Goal: Information Seeking & Learning: Learn about a topic

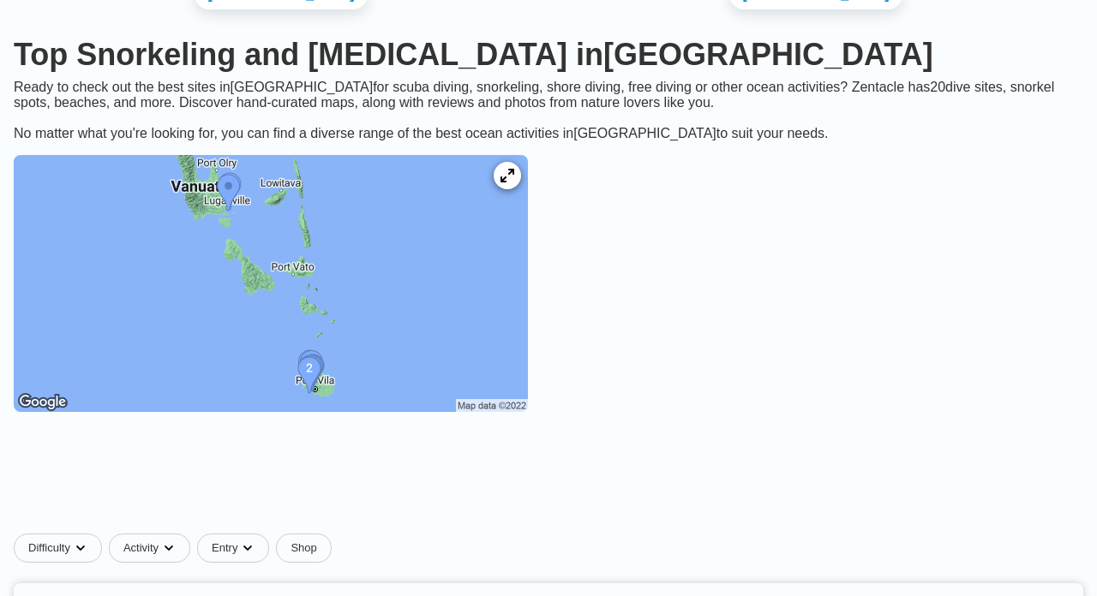
scroll to position [142, 0]
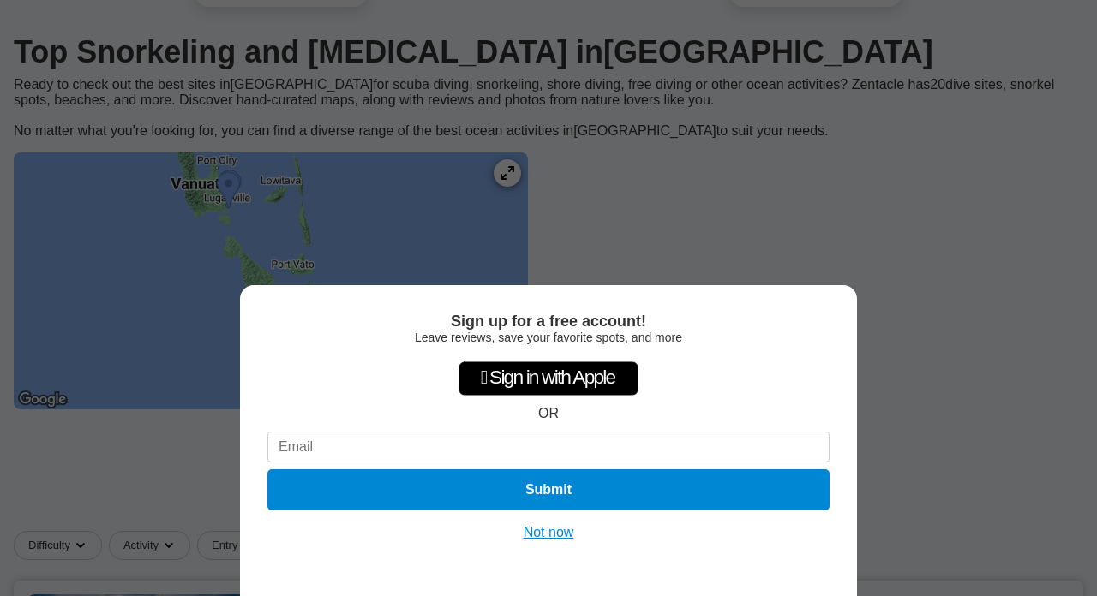
click at [547, 529] on button "Not now" at bounding box center [548, 532] width 61 height 17
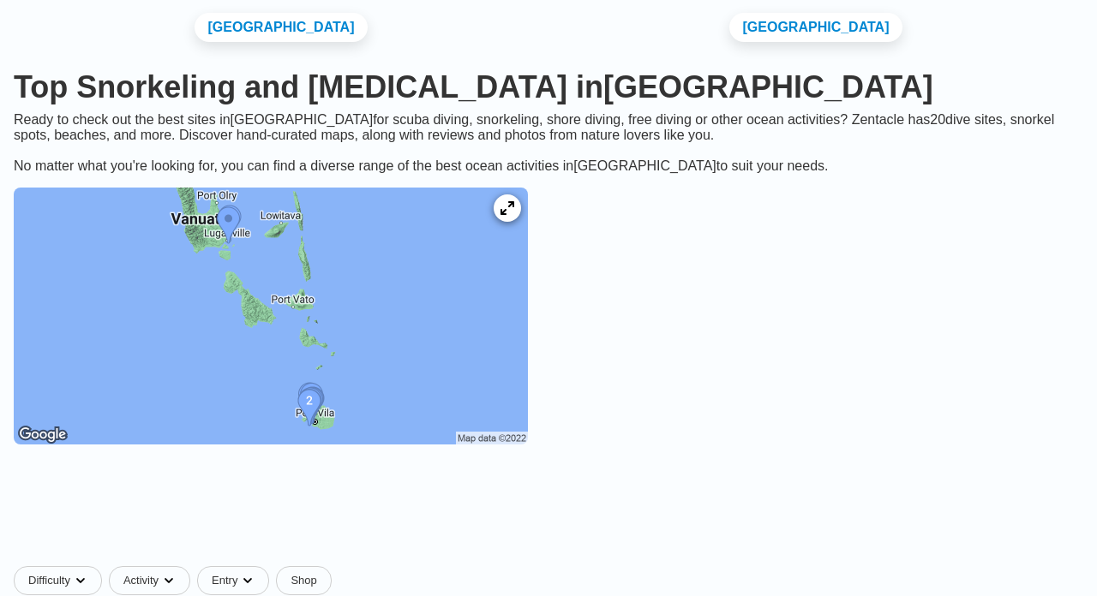
scroll to position [69, 0]
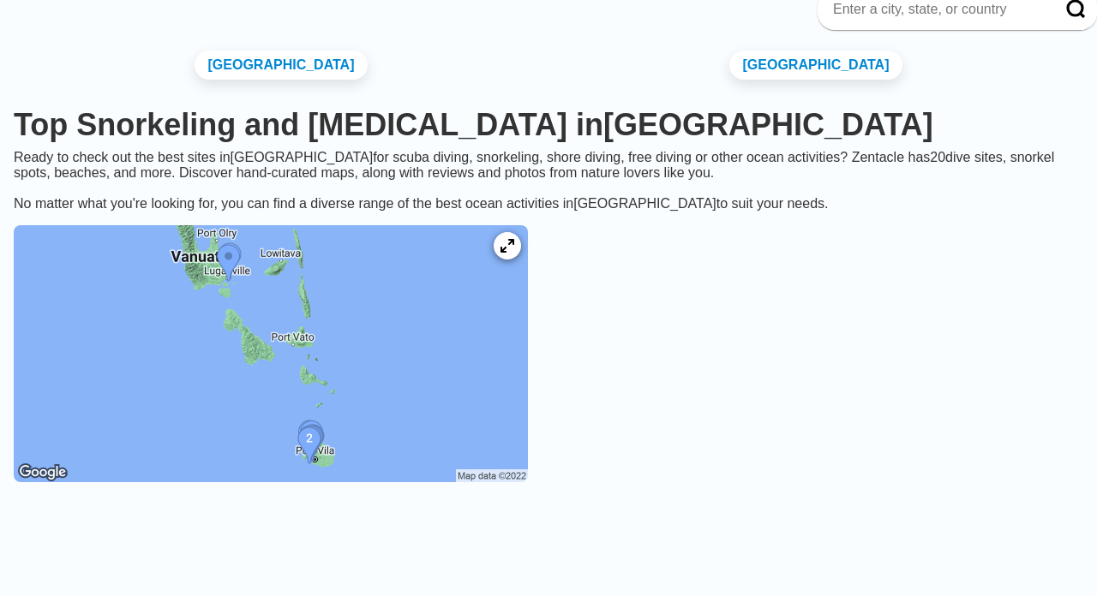
click at [505, 329] on img at bounding box center [271, 353] width 514 height 257
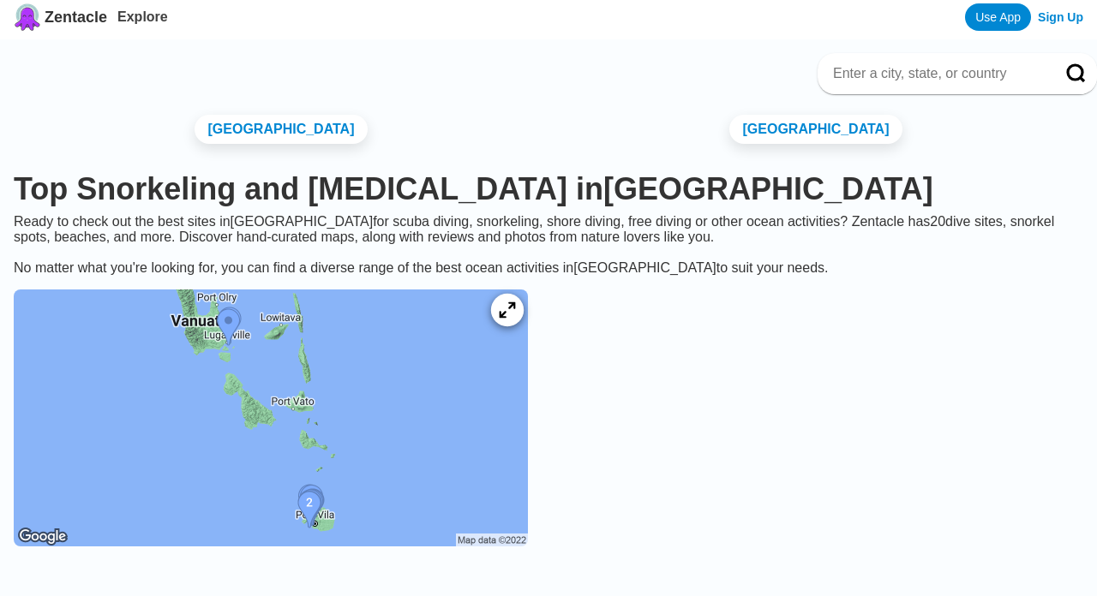
click at [515, 319] on icon at bounding box center [507, 310] width 16 height 16
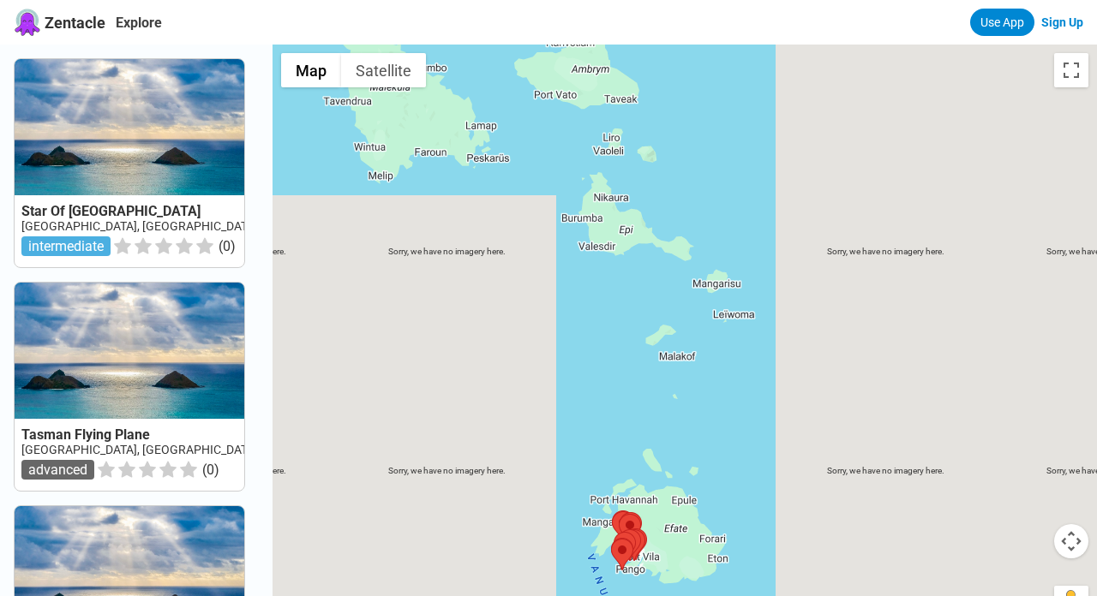
drag, startPoint x: 780, startPoint y: 211, endPoint x: 727, endPoint y: 433, distance: 228.0
click at [727, 432] on div at bounding box center [684, 343] width 824 height 596
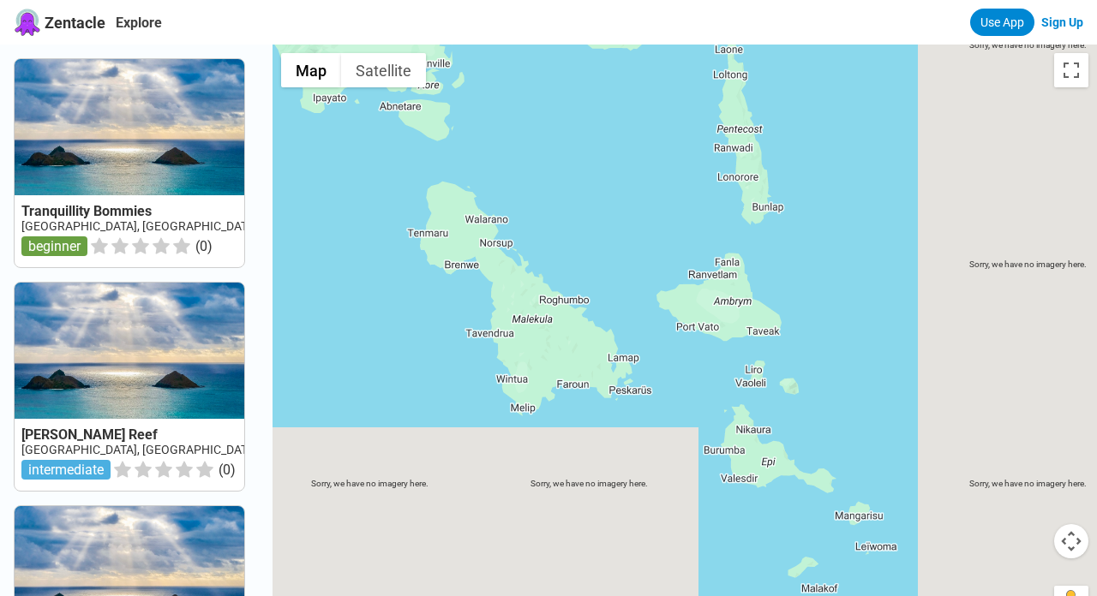
drag, startPoint x: 680, startPoint y: 193, endPoint x: 814, endPoint y: 414, distance: 258.3
click at [814, 414] on div at bounding box center [684, 343] width 824 height 596
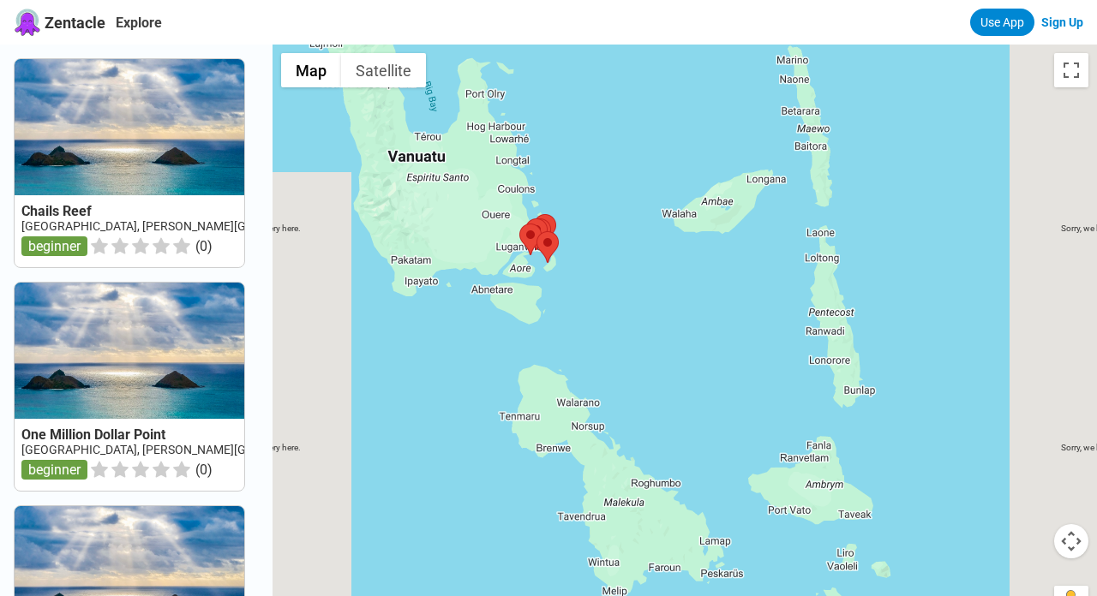
drag, startPoint x: 625, startPoint y: 197, endPoint x: 717, endPoint y: 384, distance: 208.4
click at [717, 384] on div at bounding box center [684, 343] width 824 height 596
click at [1074, 544] on button "Map camera controls" at bounding box center [1071, 541] width 34 height 34
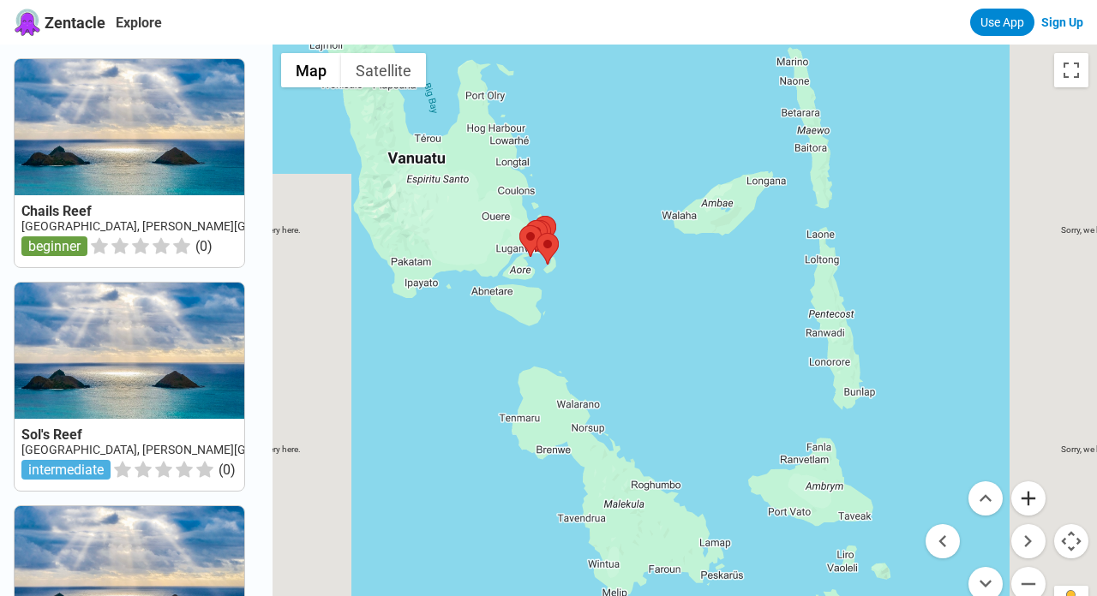
click at [1029, 498] on button "Zoom in" at bounding box center [1028, 499] width 34 height 34
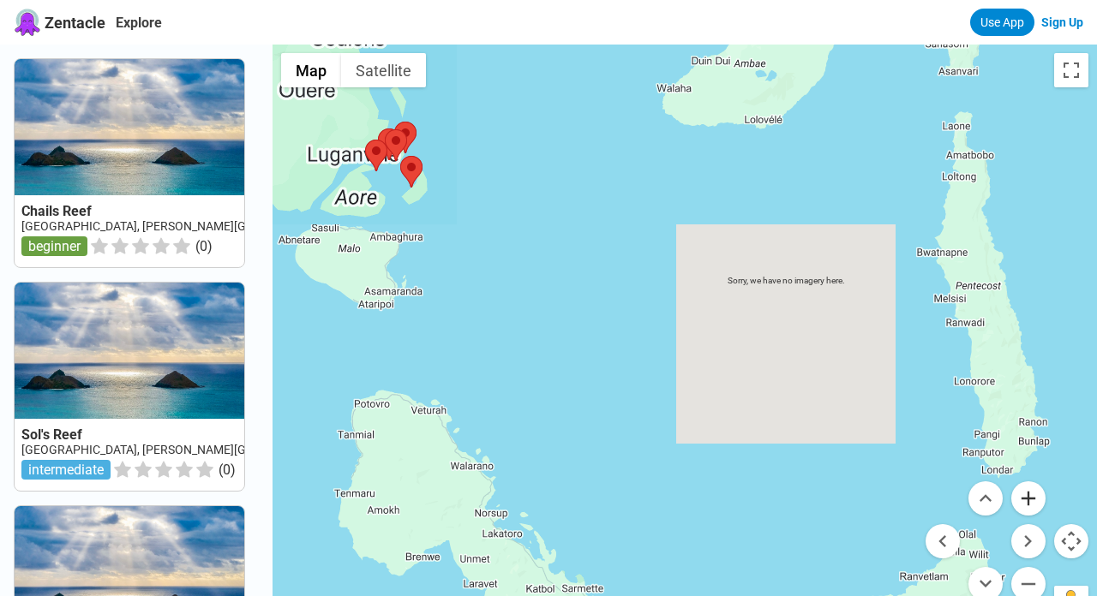
click at [1029, 498] on button "Zoom in" at bounding box center [1028, 499] width 34 height 34
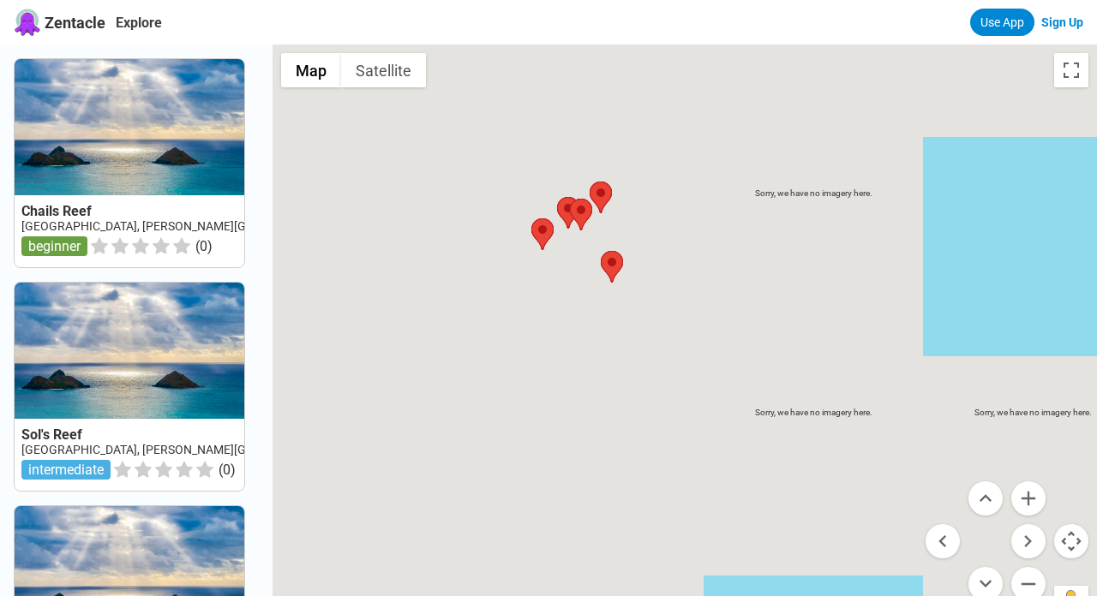
drag, startPoint x: 549, startPoint y: 266, endPoint x: 954, endPoint y: 479, distance: 457.6
click at [1008, 505] on div "Sorry, we have no imagery here. Sorry, we have no imagery here. Sorry, we have …" at bounding box center [684, 343] width 824 height 596
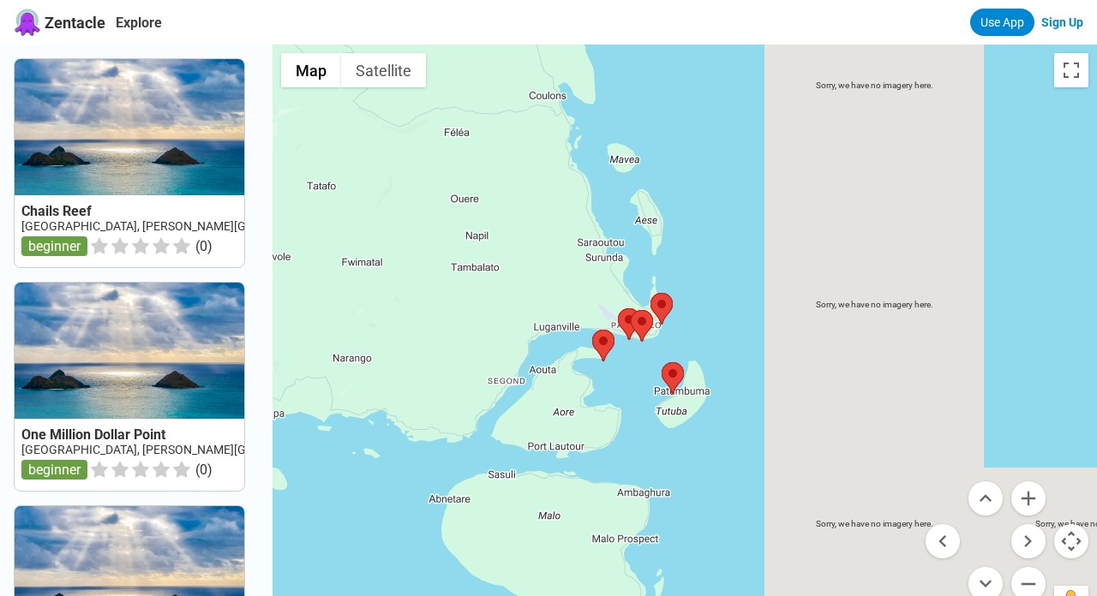
drag, startPoint x: 769, startPoint y: 347, endPoint x: 827, endPoint y: 455, distance: 122.3
click at [824, 453] on div at bounding box center [684, 343] width 824 height 596
click at [1027, 494] on button "Zoom in" at bounding box center [1028, 499] width 34 height 34
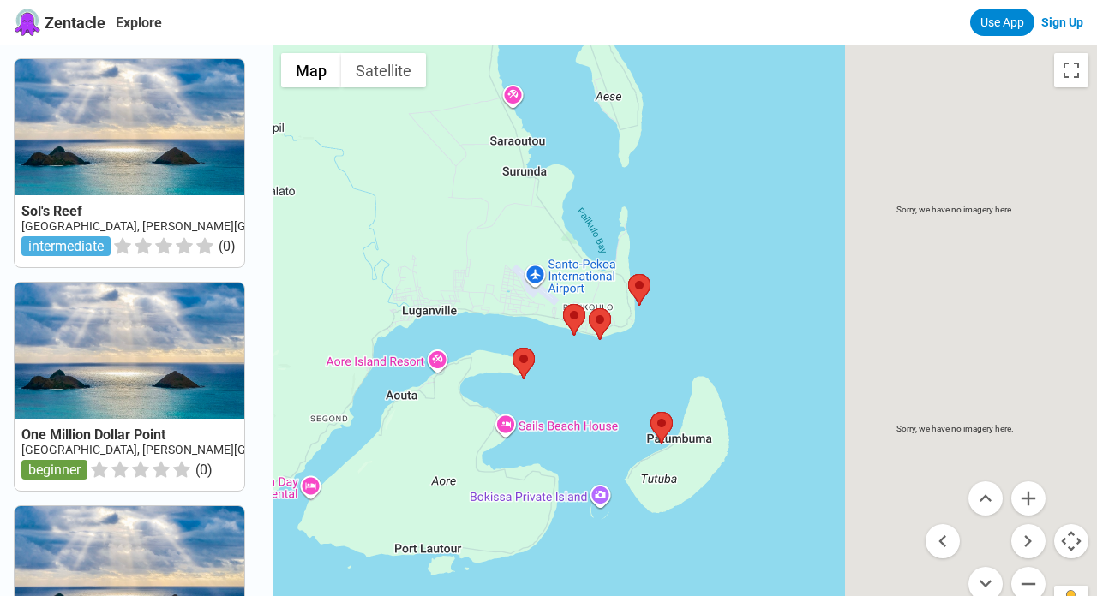
click at [518, 100] on div at bounding box center [684, 343] width 824 height 596
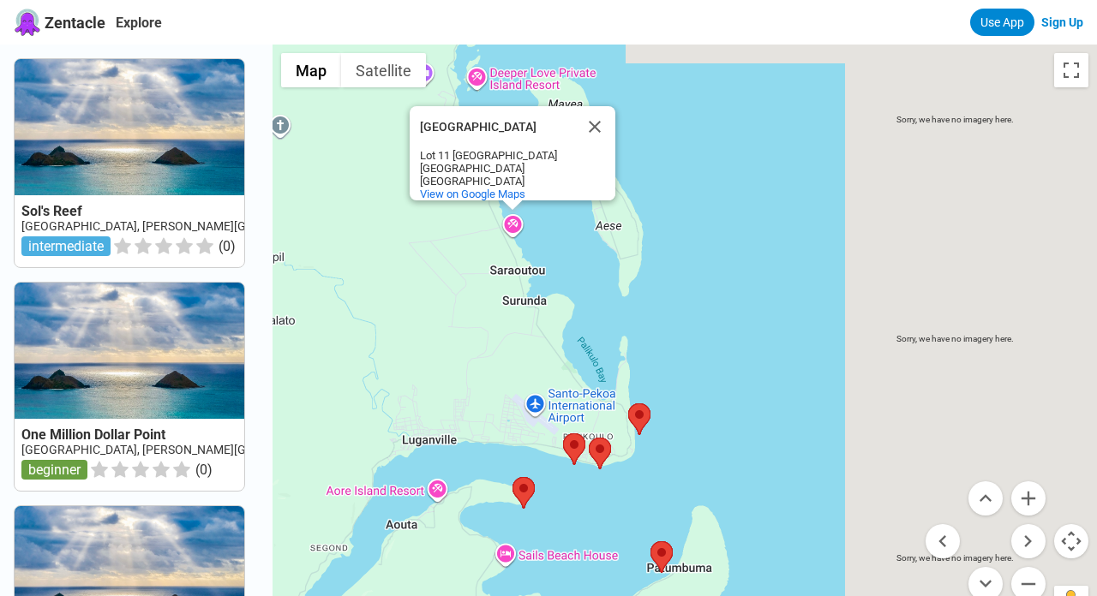
click at [746, 159] on div "Barrier Beach Resort Barrier Beach Resort Lot 11 Barrier Beach Luganville Vanua…" at bounding box center [684, 343] width 824 height 596
click at [1032, 578] on button "Zoom out" at bounding box center [1028, 584] width 34 height 34
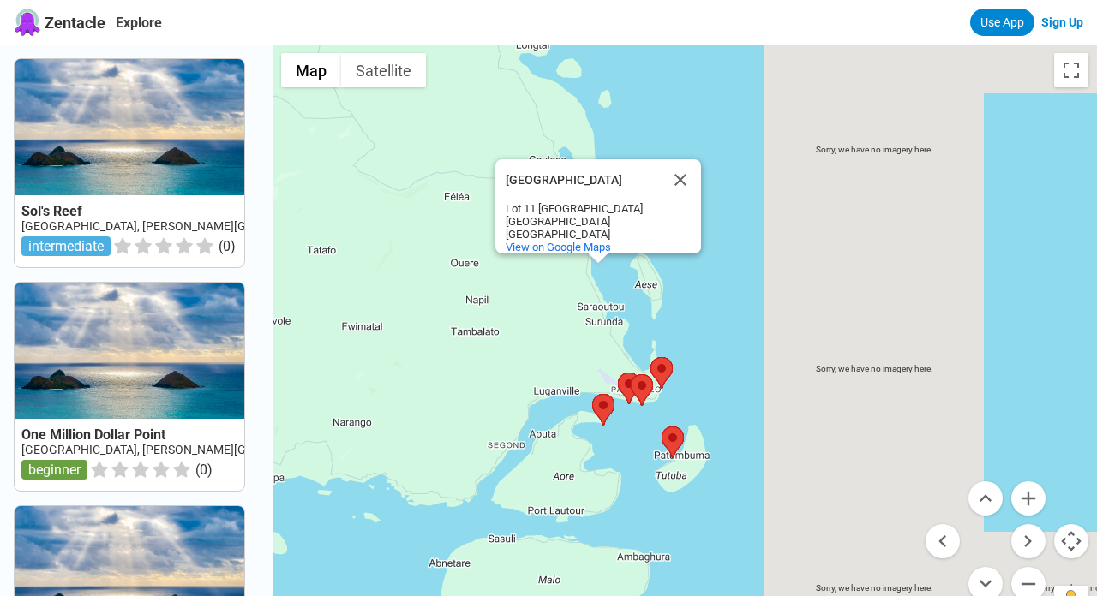
click at [684, 165] on button "Close" at bounding box center [680, 179] width 41 height 41
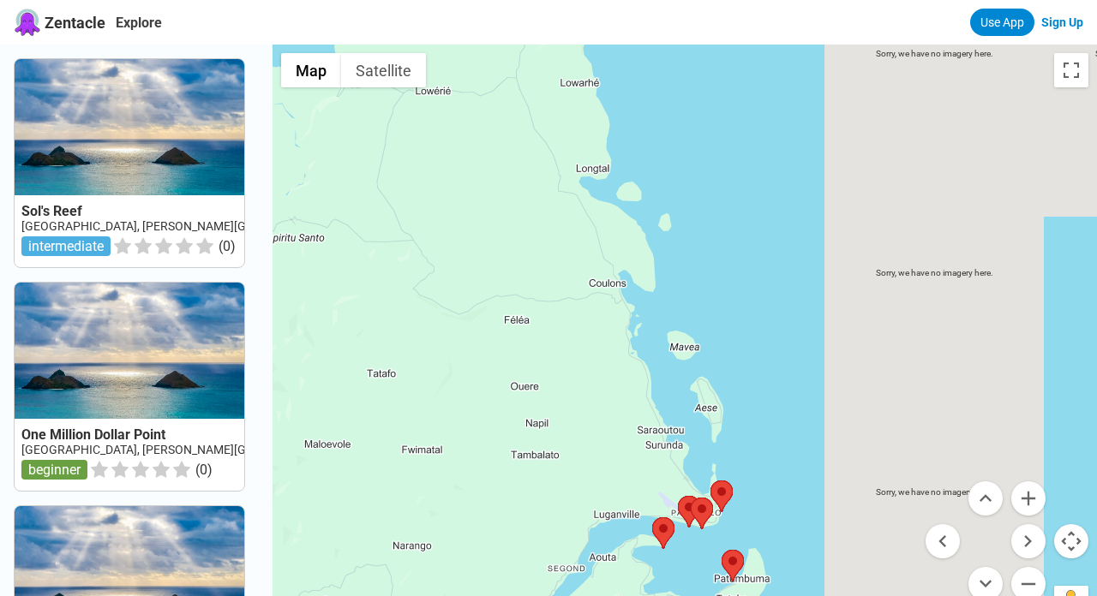
drag, startPoint x: 701, startPoint y: 171, endPoint x: 760, endPoint y: 296, distance: 138.4
click at [761, 296] on div at bounding box center [684, 343] width 824 height 596
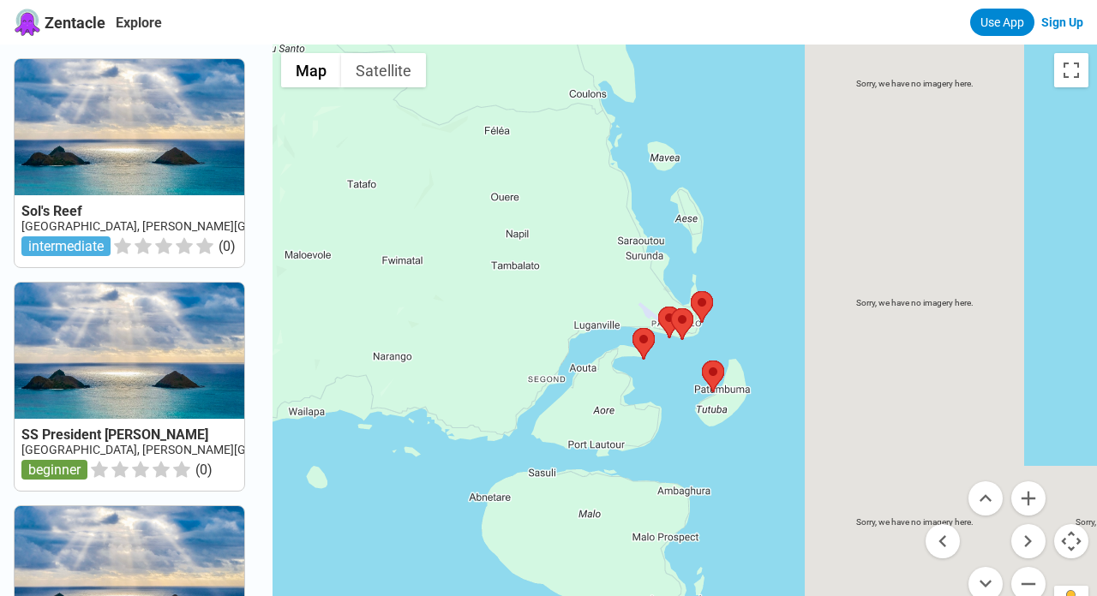
drag, startPoint x: 756, startPoint y: 320, endPoint x: 859, endPoint y: 320, distance: 103.7
click at [737, 129] on div at bounding box center [684, 343] width 824 height 596
click at [1025, 498] on button "Zoom in" at bounding box center [1028, 499] width 34 height 34
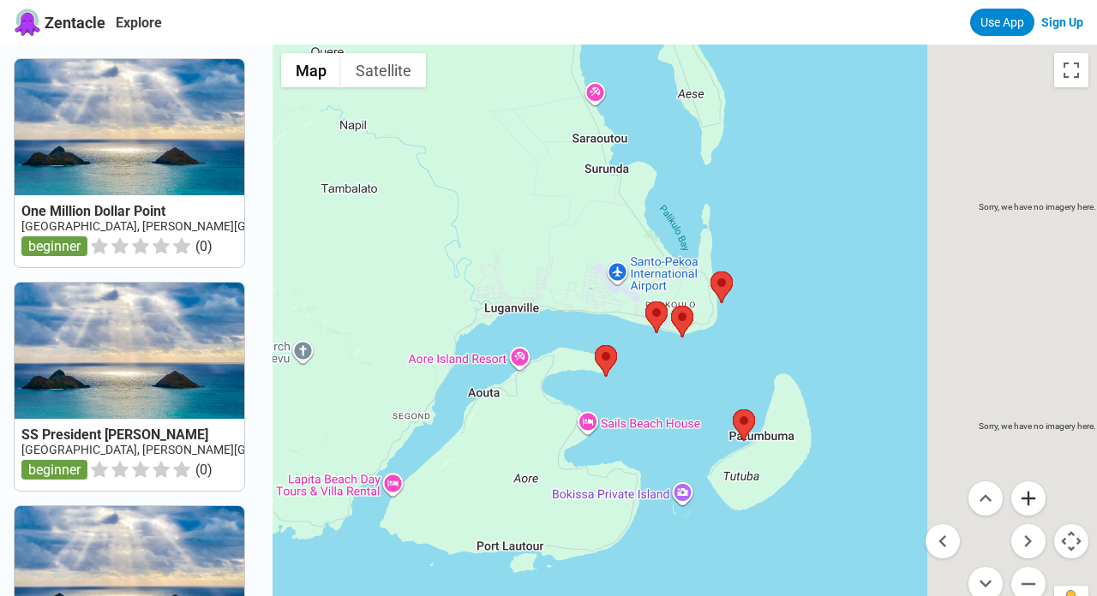
click at [1025, 498] on button "Zoom in" at bounding box center [1028, 499] width 34 height 34
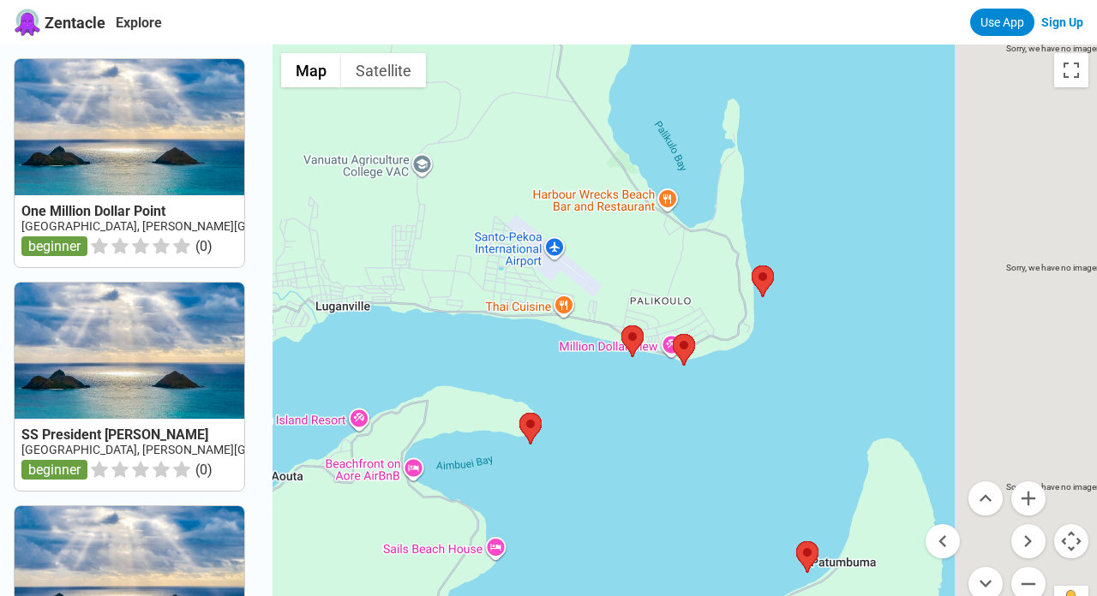
drag, startPoint x: 846, startPoint y: 272, endPoint x: 850, endPoint y: 308, distance: 37.1
click at [850, 308] on div at bounding box center [684, 343] width 824 height 596
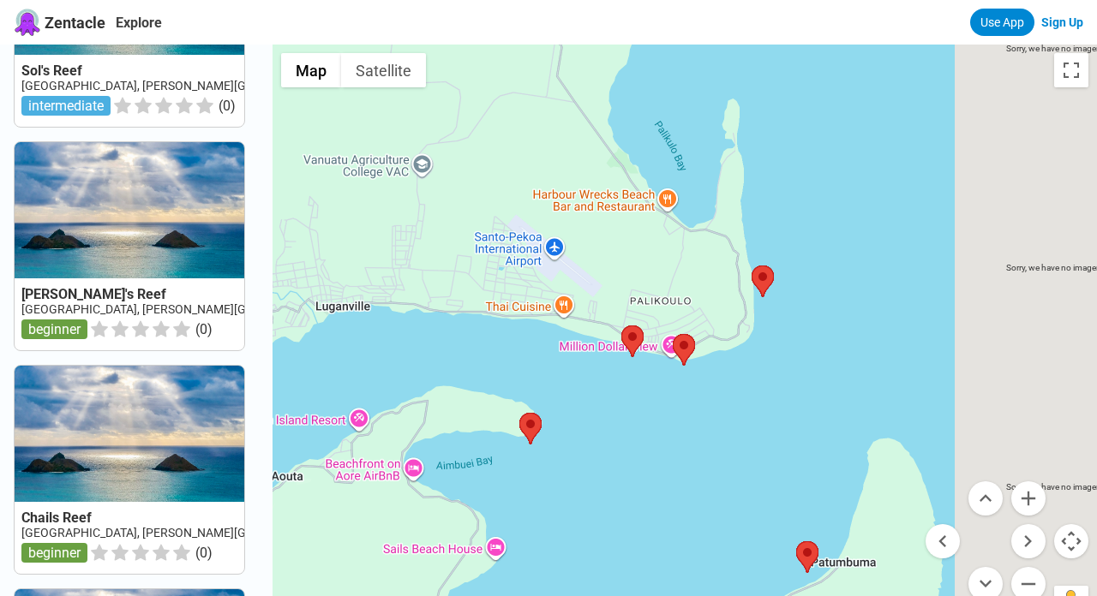
scroll to position [589, 0]
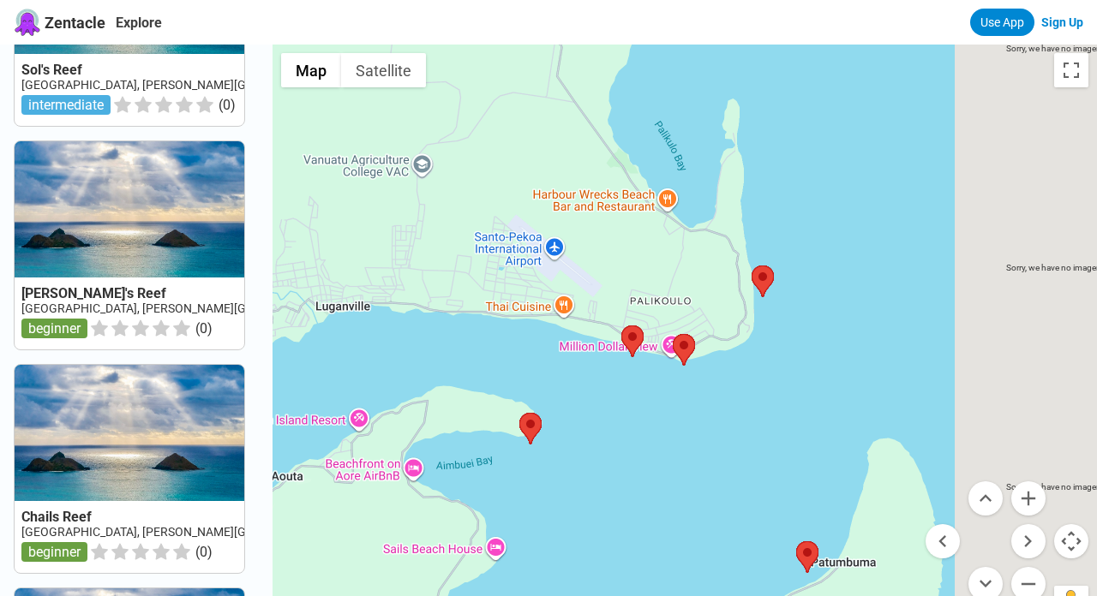
click at [95, 294] on link at bounding box center [130, 245] width 230 height 208
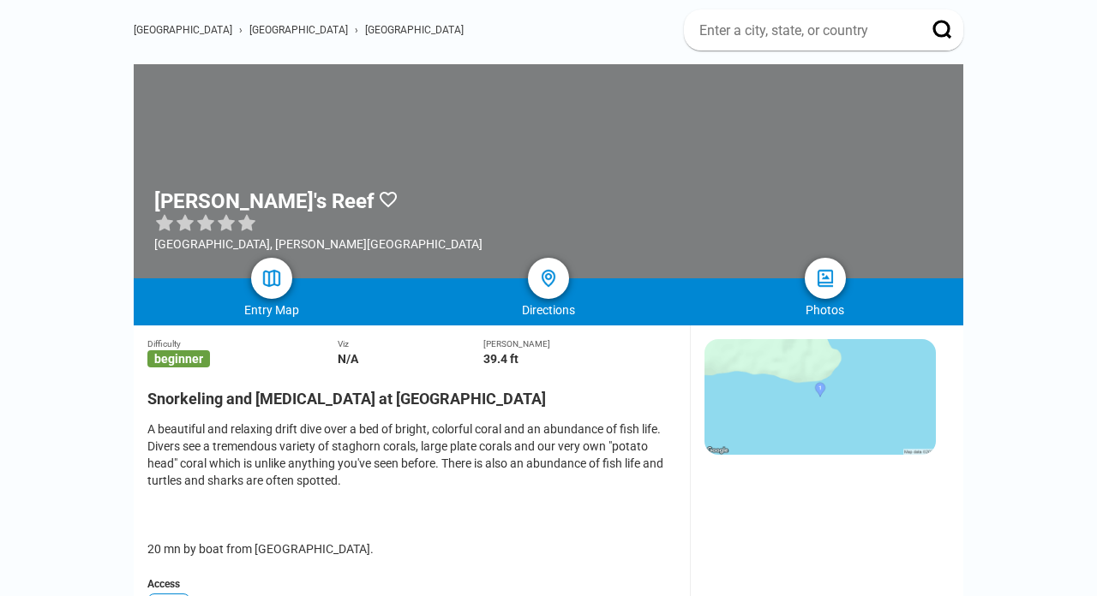
scroll to position [153, 0]
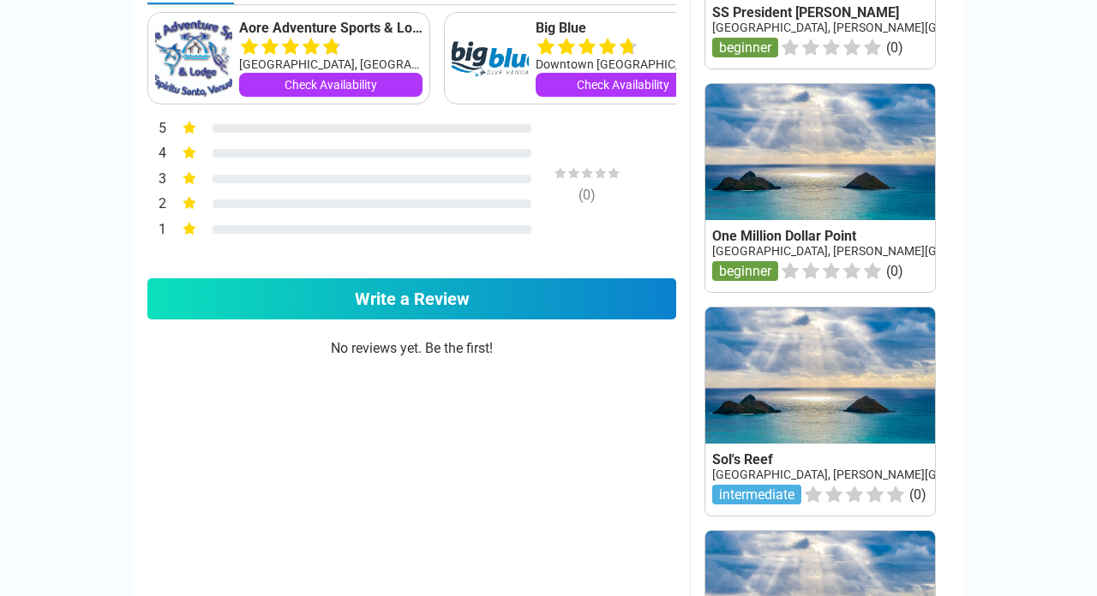
click at [758, 483] on link at bounding box center [820, 412] width 230 height 208
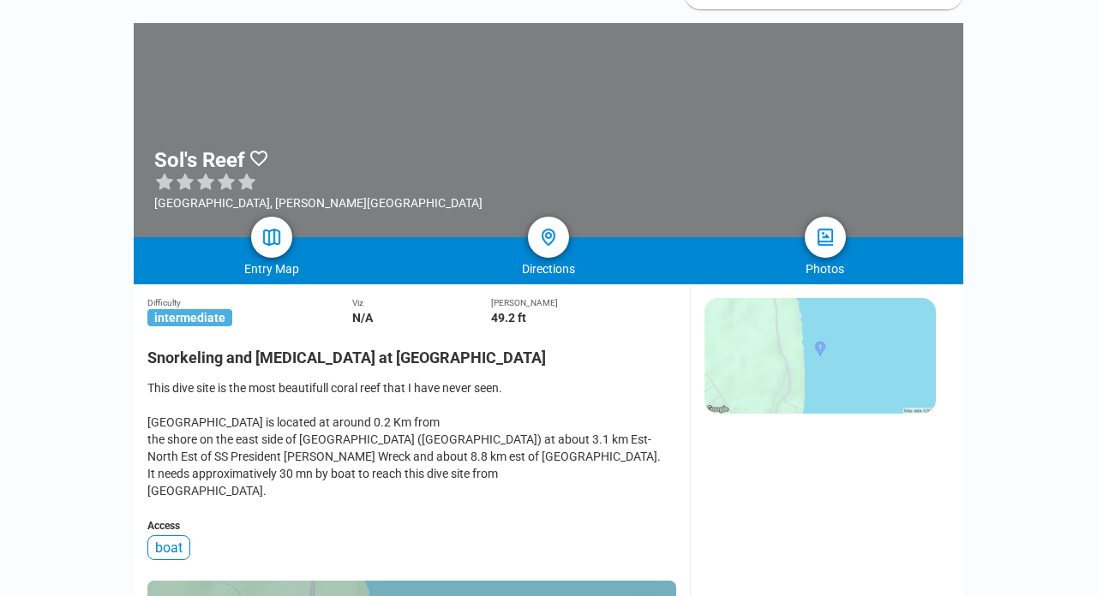
scroll to position [86, 0]
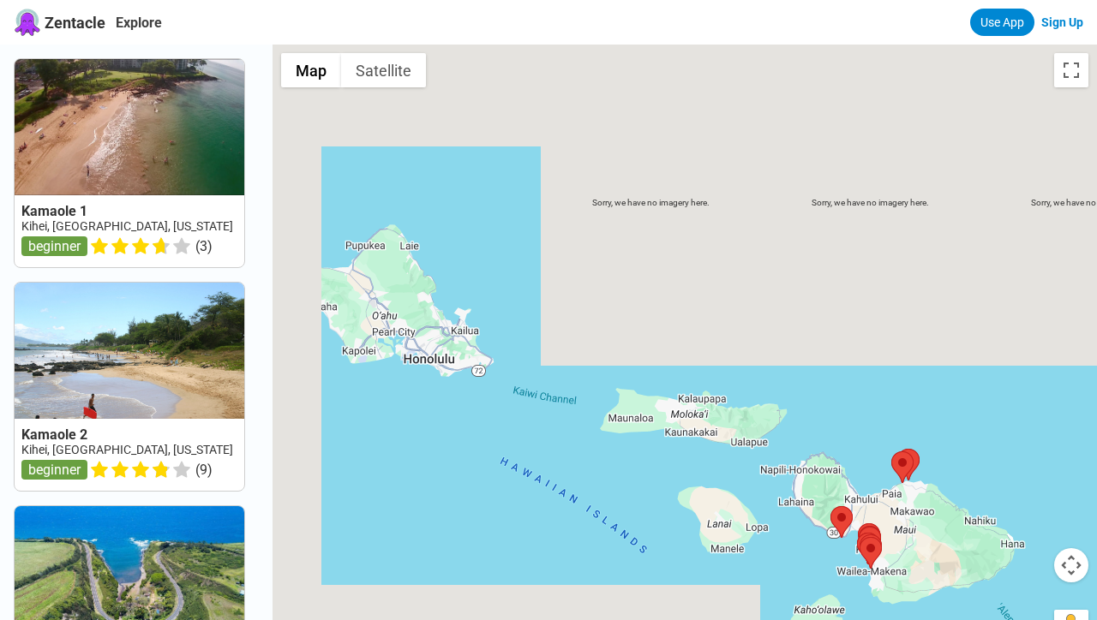
drag, startPoint x: 773, startPoint y: 310, endPoint x: 937, endPoint y: 443, distance: 211.4
click at [937, 443] on div at bounding box center [684, 355] width 824 height 620
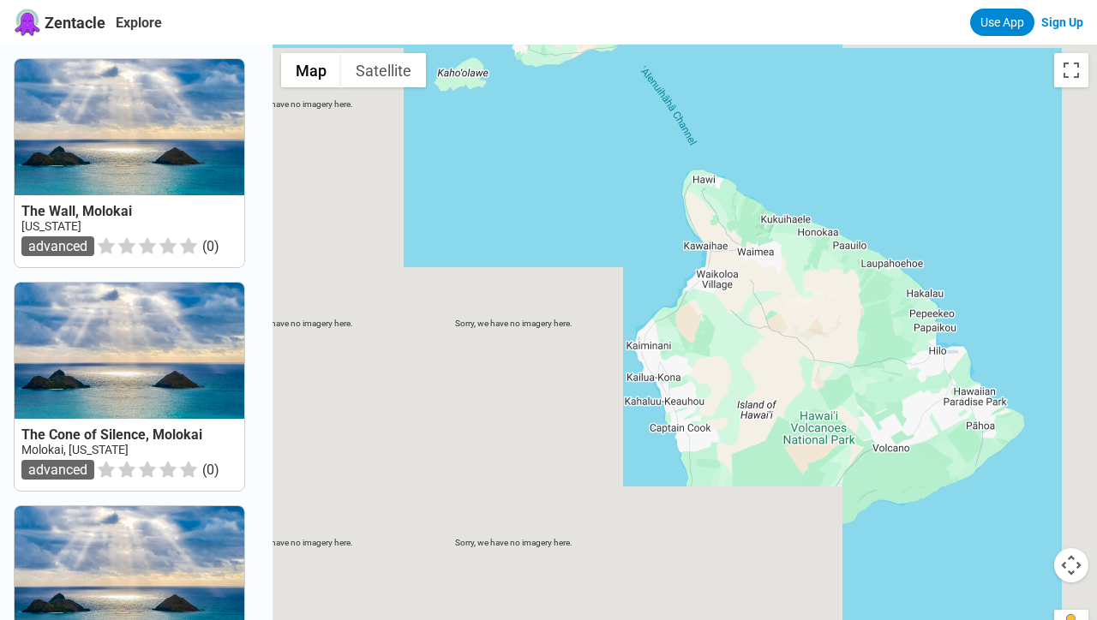
drag, startPoint x: 745, startPoint y: 449, endPoint x: 438, endPoint y: 27, distance: 521.8
click at [405, 0] on html "Zentacle Explore Use App Sign Up The Wall, Molokai [US_STATE] advanced ( 0 ) Th…" at bounding box center [548, 583] width 1097 height 1167
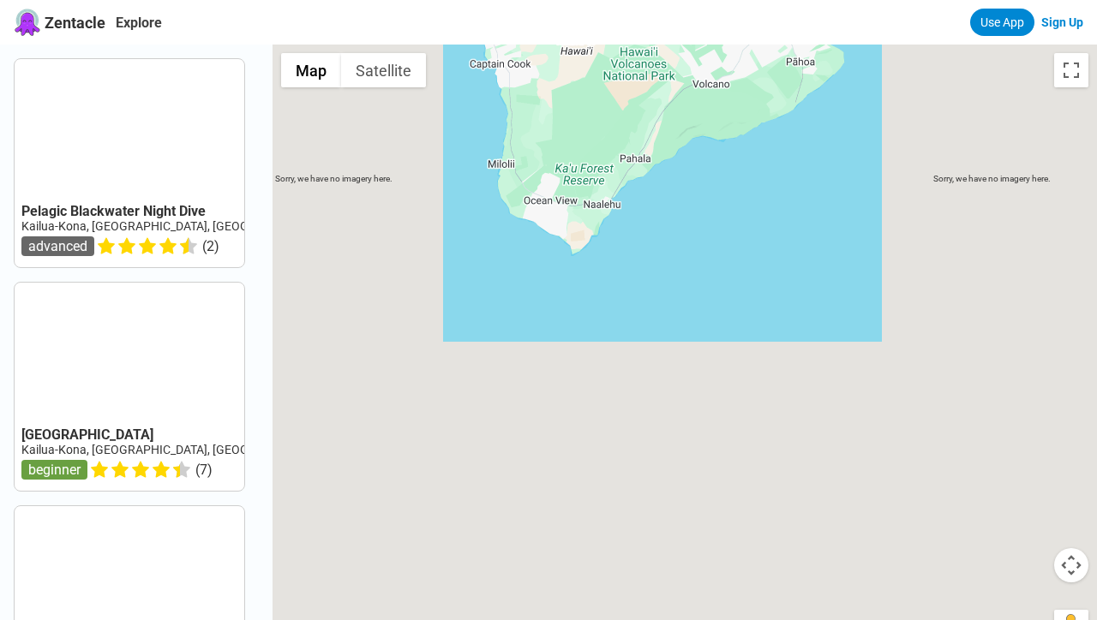
drag, startPoint x: 779, startPoint y: 351, endPoint x: 619, endPoint y: 52, distance: 338.8
click at [619, 52] on div at bounding box center [684, 355] width 824 height 620
